Goal: Task Accomplishment & Management: Use online tool/utility

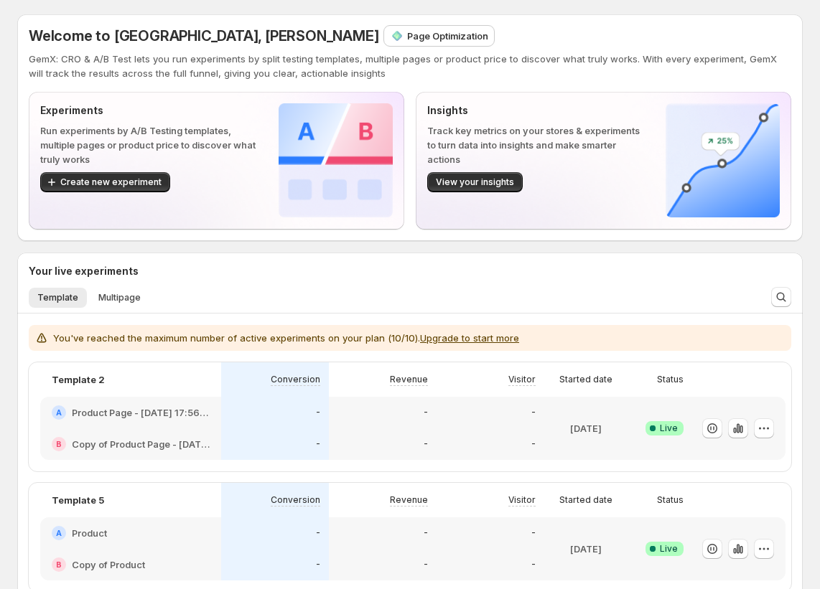
click at [407, 32] on p "Page Optimization" at bounding box center [447, 36] width 81 height 14
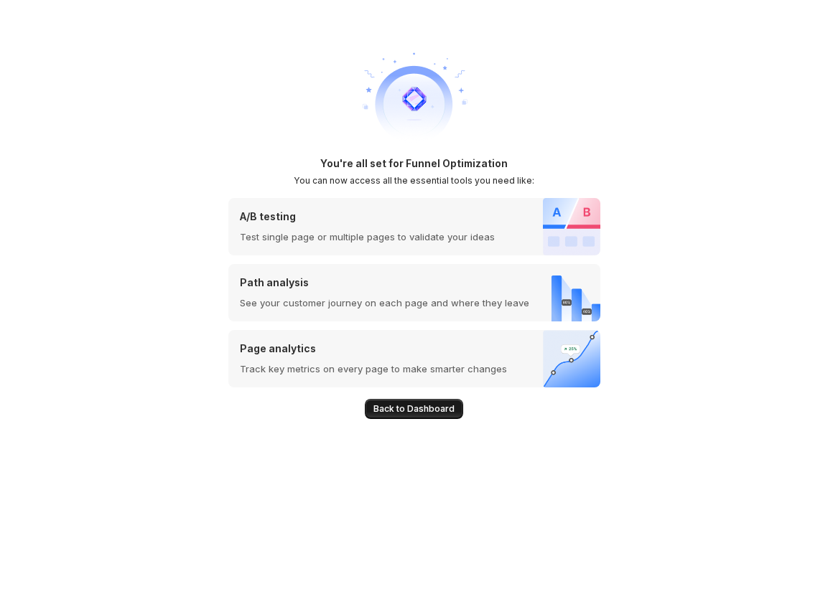
click at [429, 411] on span "Back to Dashboard" at bounding box center [413, 409] width 81 height 11
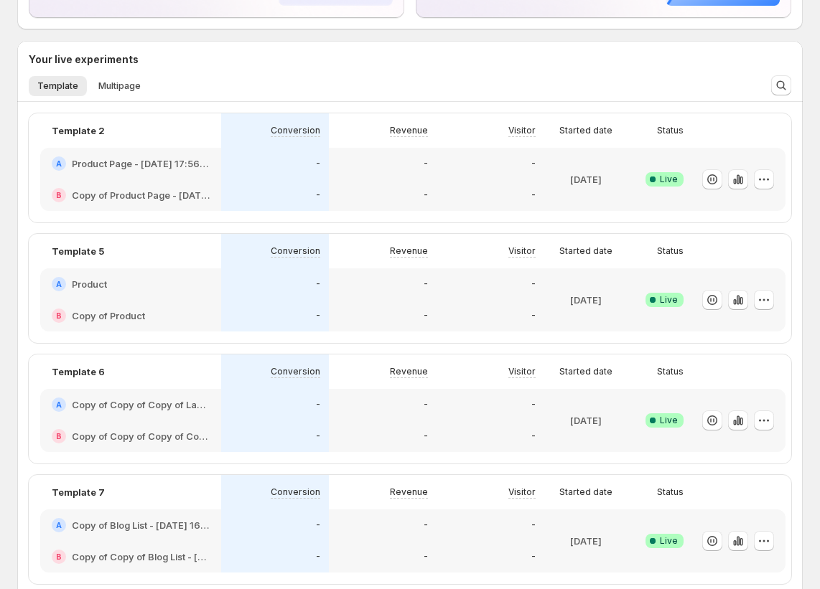
scroll to position [253, 0]
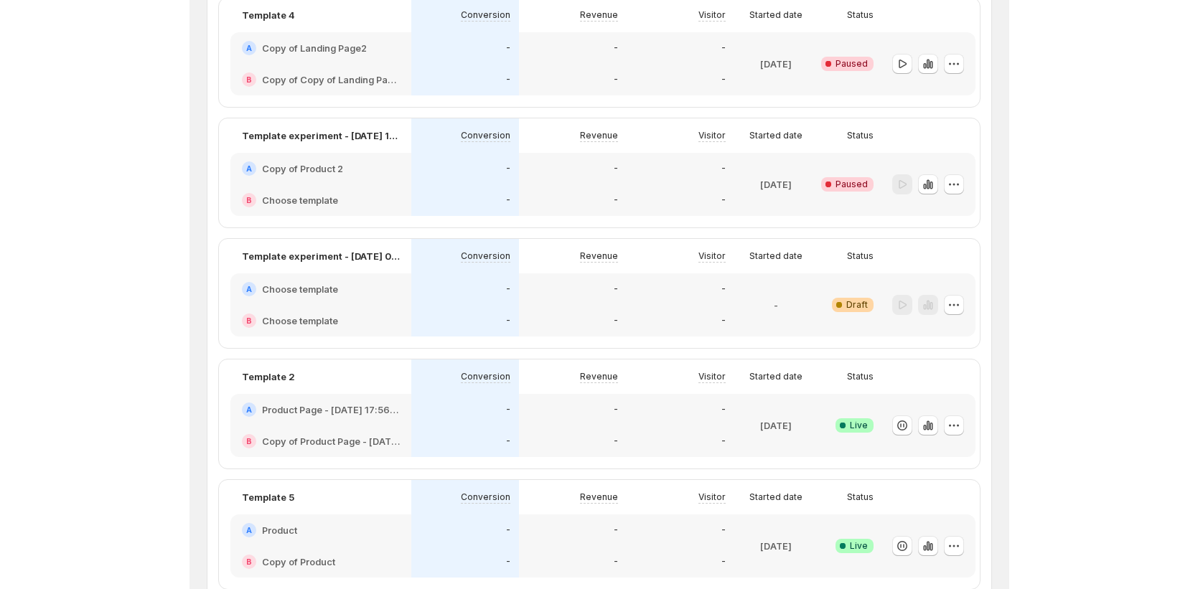
scroll to position [33, 0]
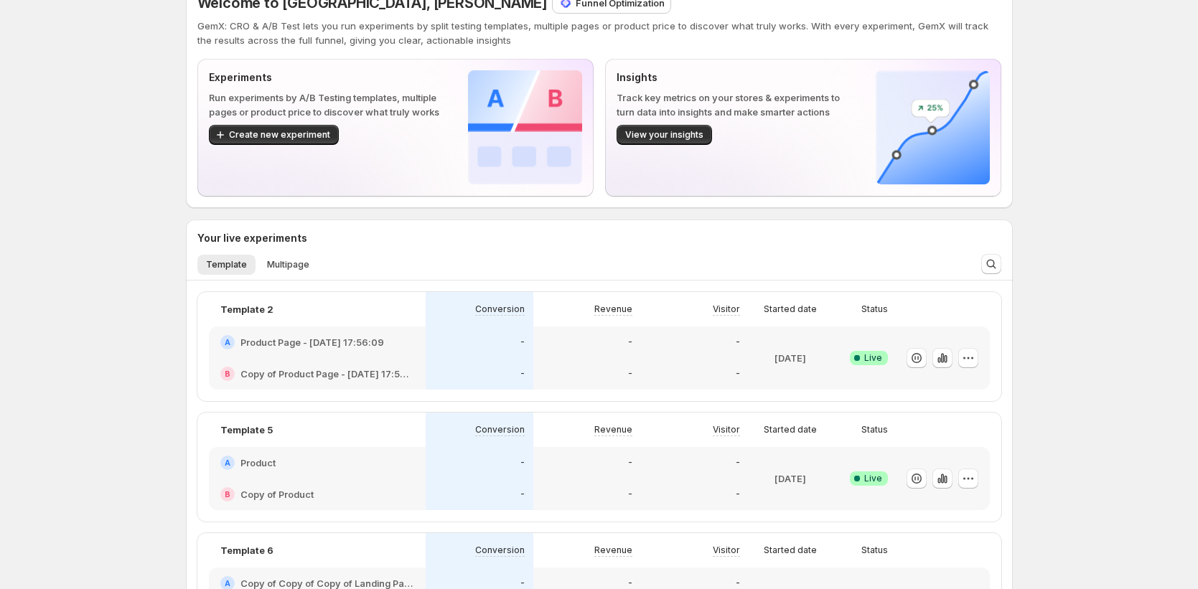
click at [553, 11] on div "Funnel Optimization" at bounding box center [612, 3] width 118 height 20
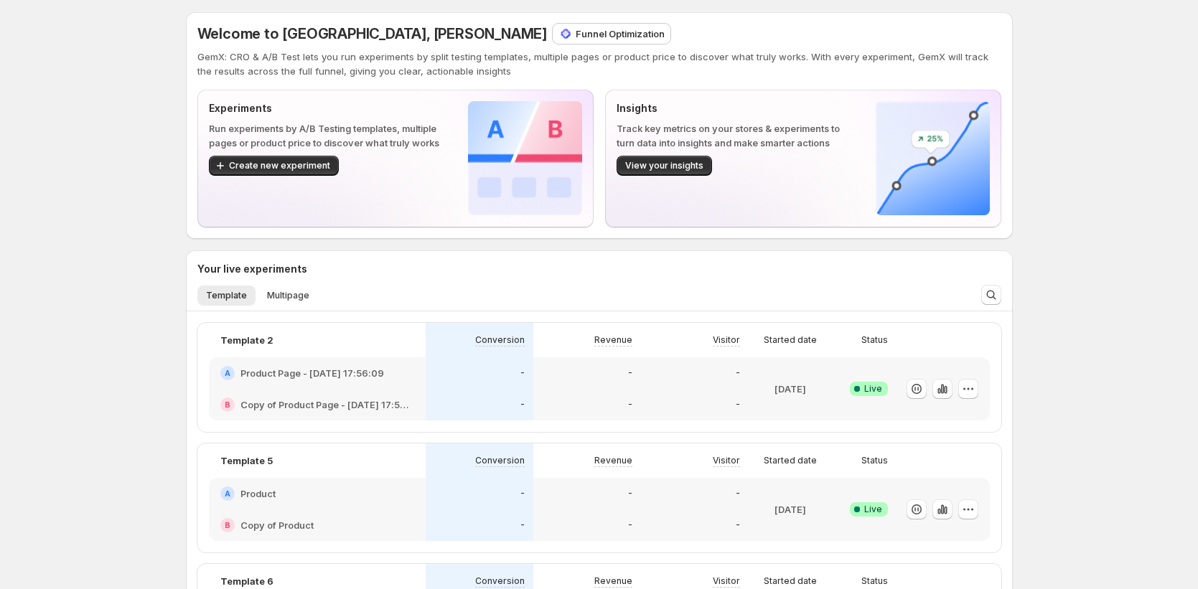
scroll to position [3, 0]
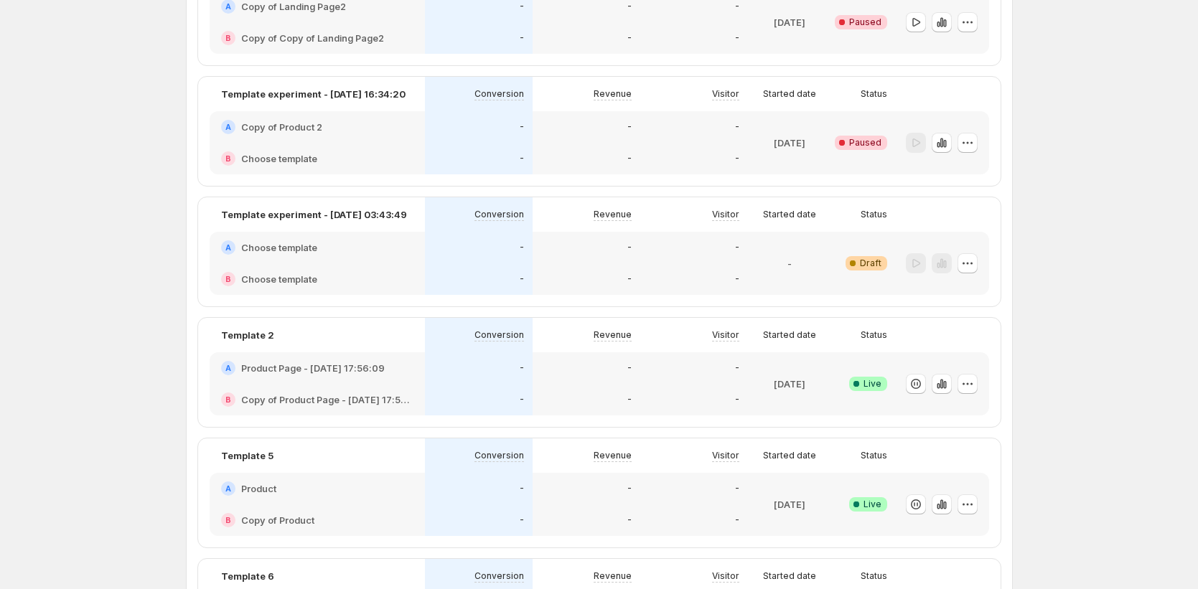
scroll to position [3, 0]
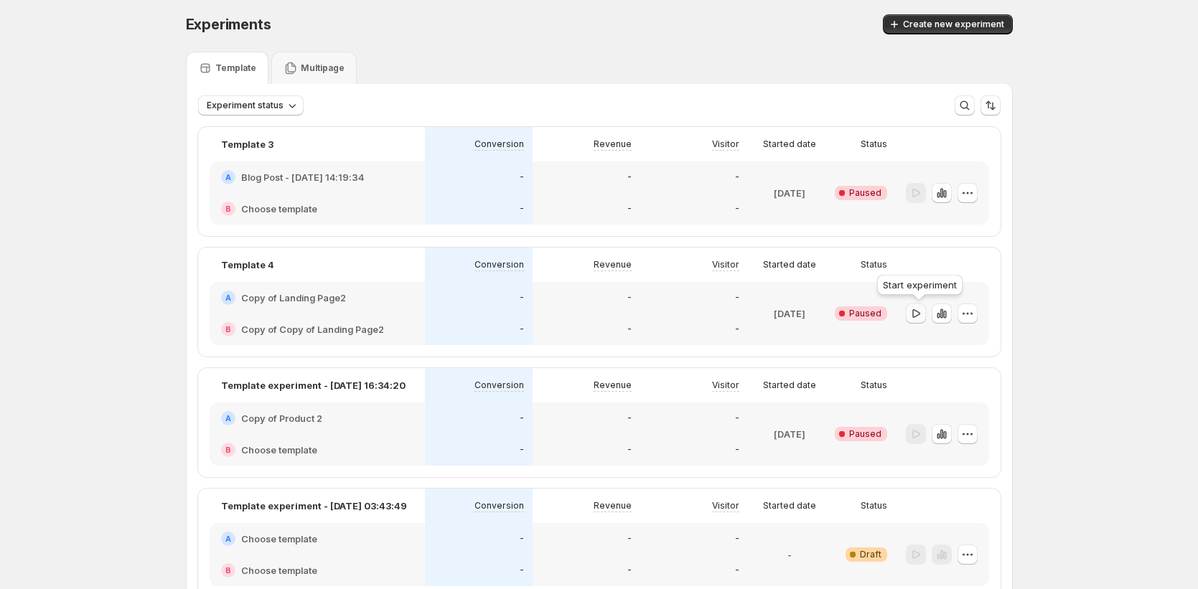
click at [827, 308] on icon "button" at bounding box center [916, 314] width 14 height 14
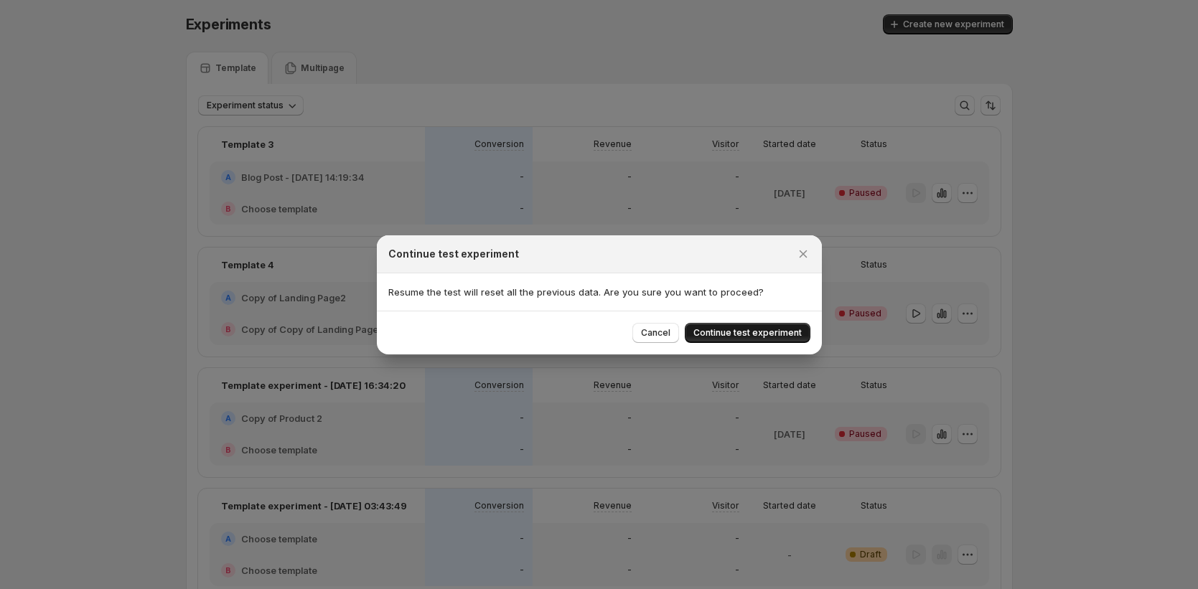
click at [723, 335] on span "Continue test experiment" at bounding box center [748, 332] width 108 height 11
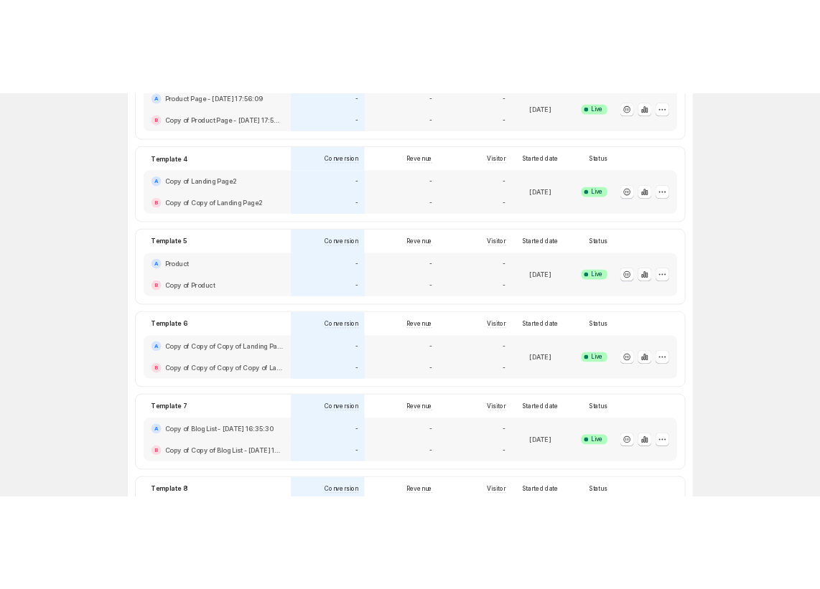
scroll to position [0, 0]
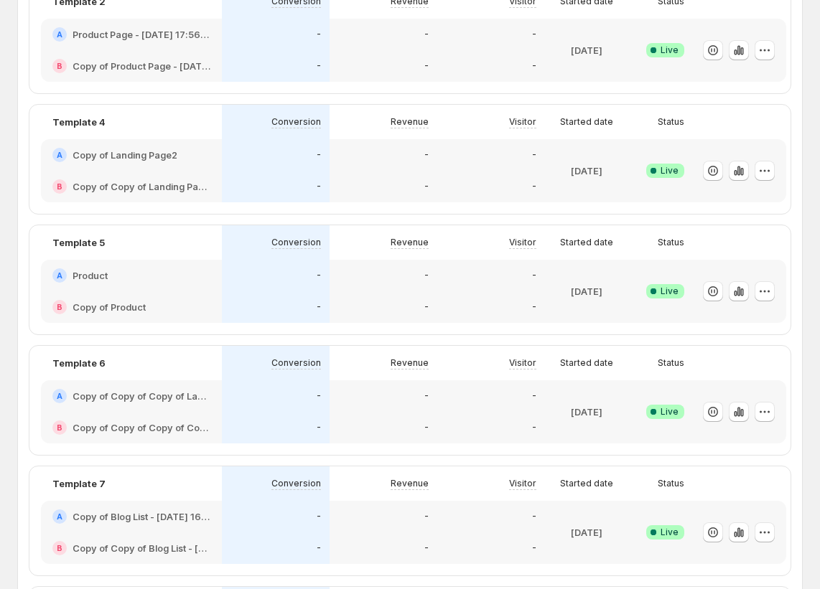
scroll to position [510, 0]
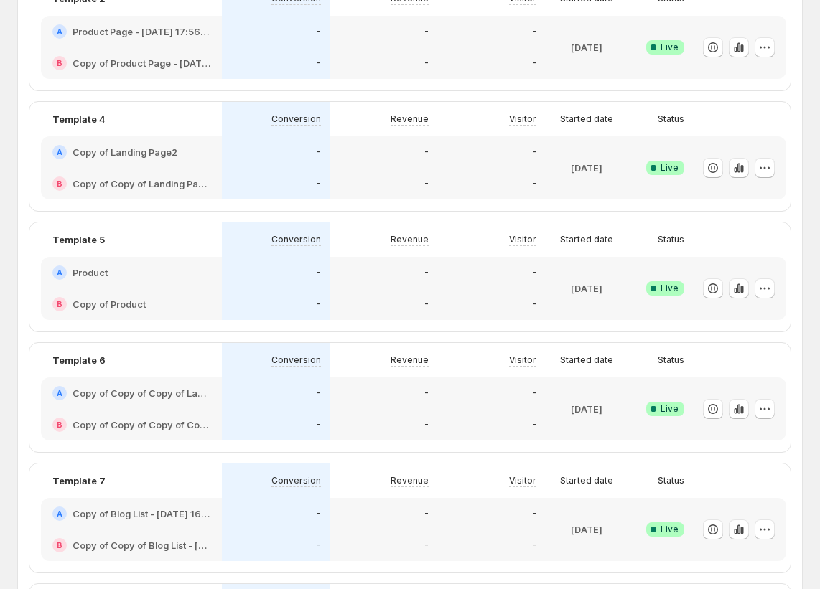
click at [414, 178] on div "-" at bounding box center [383, 184] width 90 height 14
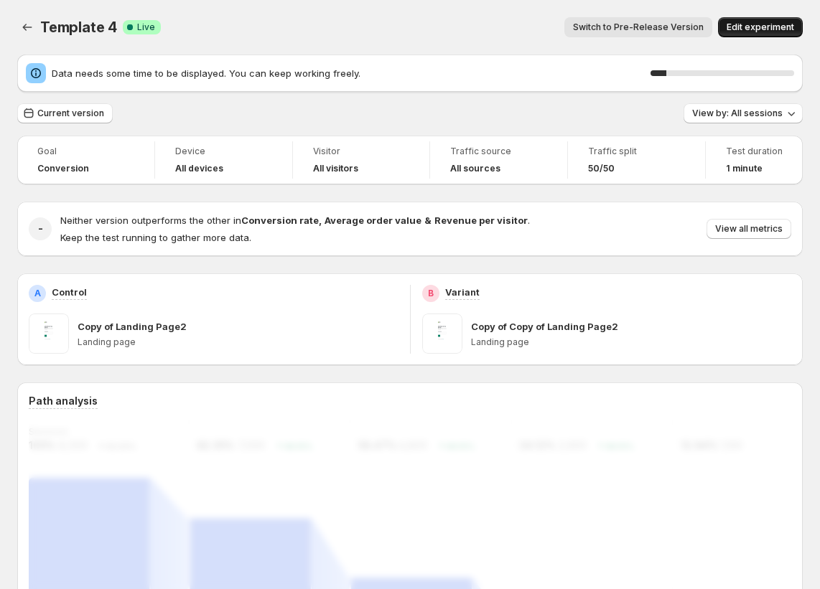
click at [773, 17] on button "Edit experiment" at bounding box center [760, 27] width 85 height 20
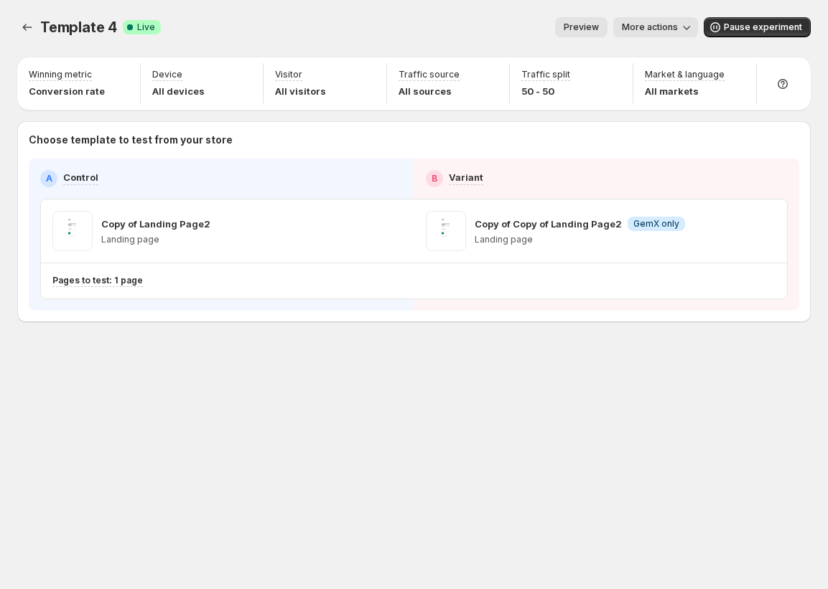
click at [664, 27] on span "More actions" at bounding box center [650, 27] width 56 height 11
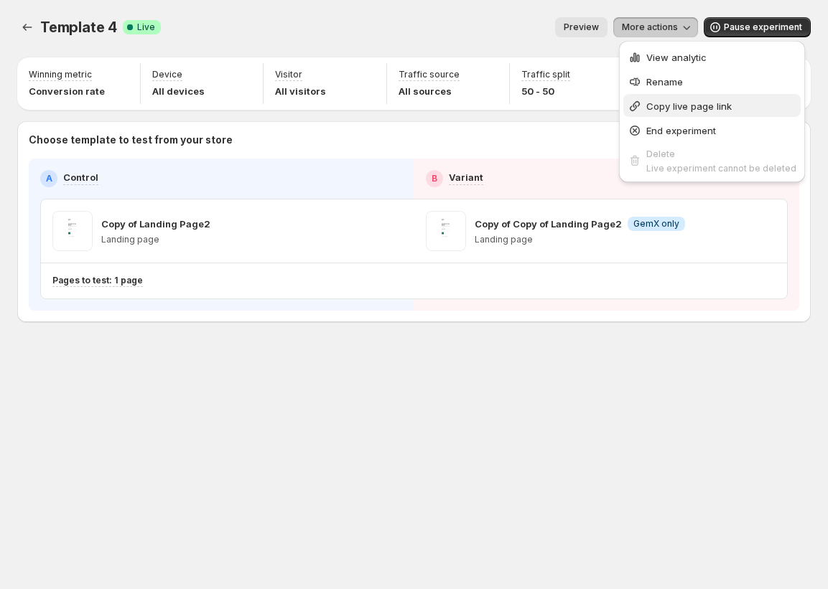
click at [695, 108] on span "Copy live page link" at bounding box center [688, 106] width 85 height 11
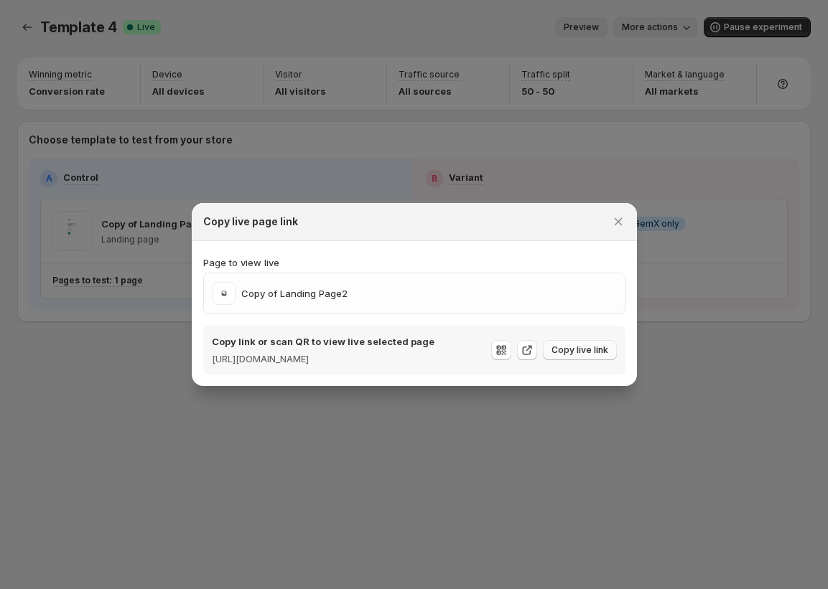
click at [574, 352] on span "Copy live link" at bounding box center [579, 350] width 57 height 11
click at [569, 356] on button "Copy live link" at bounding box center [580, 350] width 74 height 20
click at [625, 215] on icon "Close" at bounding box center [618, 222] width 14 height 14
